Goal: Find specific page/section: Find specific page/section

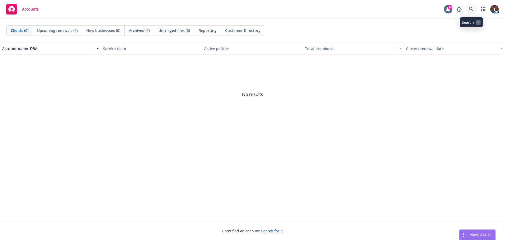
click at [470, 10] on icon at bounding box center [471, 9] width 5 height 5
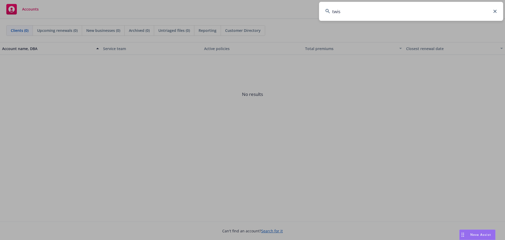
type input "twist"
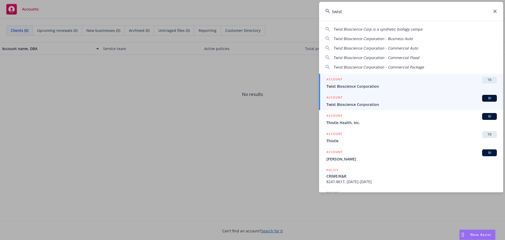
click at [393, 82] on div "ACCOUNT TR" at bounding box center [411, 80] width 170 height 7
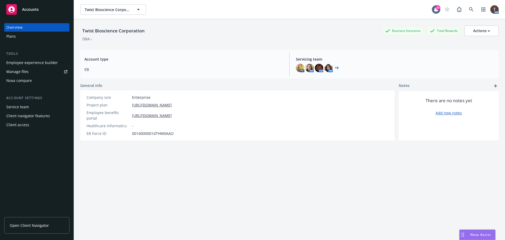
click at [35, 219] on link "Open Client Navigator" at bounding box center [36, 225] width 65 height 17
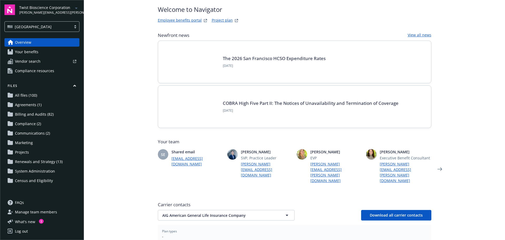
scroll to position [101, 0]
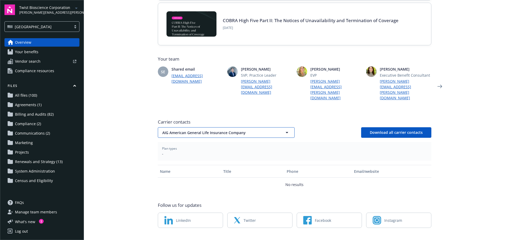
click at [176, 130] on span "AIG American General Life Insurance Company" at bounding box center [216, 133] width 109 height 6
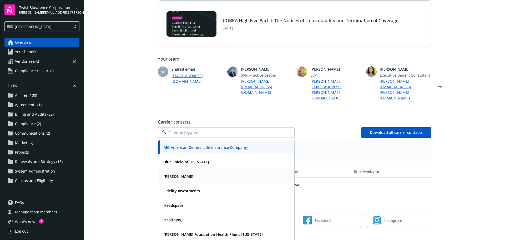
click at [178, 172] on div "Cleo" at bounding box center [225, 176] width 129 height 8
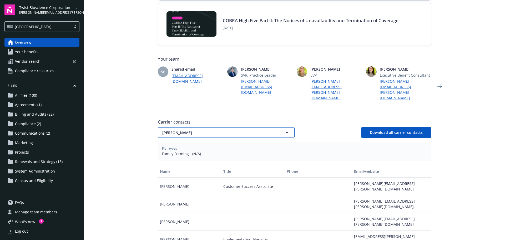
click at [174, 130] on span "Cleo" at bounding box center [216, 133] width 109 height 6
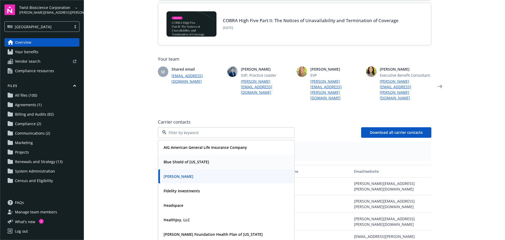
scroll to position [26, 0]
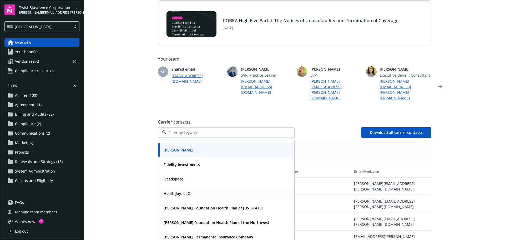
click at [188, 201] on div "Kaiser Foundation Health Plan of Washington" at bounding box center [226, 208] width 136 height 14
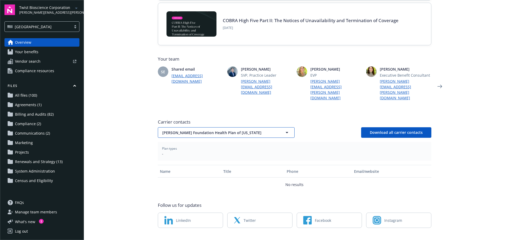
click at [197, 130] on span "Kaiser Foundation Health Plan of Washington" at bounding box center [216, 133] width 109 height 6
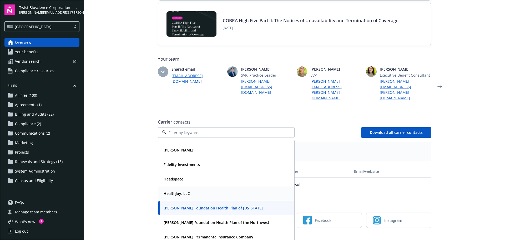
scroll to position [53, 0]
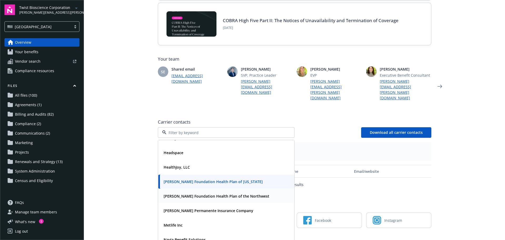
click at [204, 193] on strong "Kaiser Foundation Health Plan of the Northwest" at bounding box center [217, 195] width 106 height 5
